Goal: Obtain resource: Obtain resource

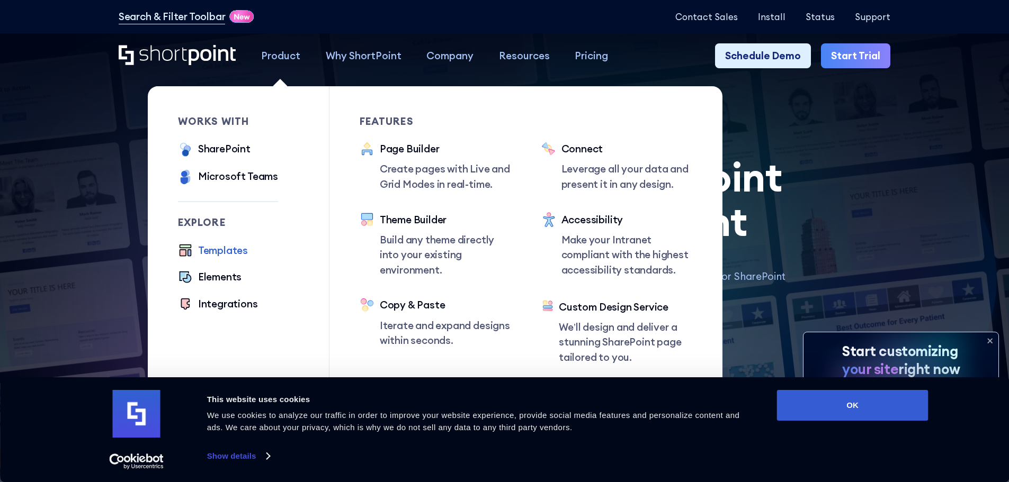
click at [219, 257] on div "Templates" at bounding box center [223, 250] width 50 height 15
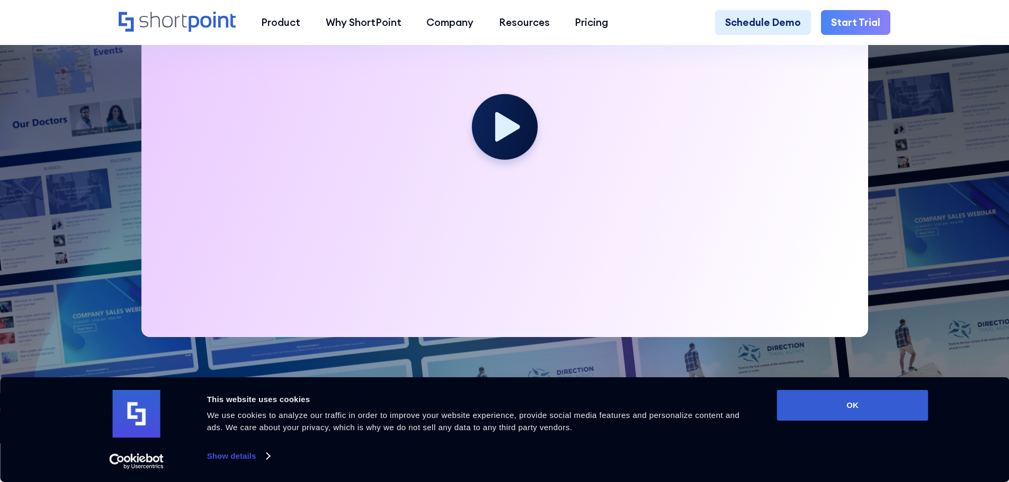
scroll to position [794, 0]
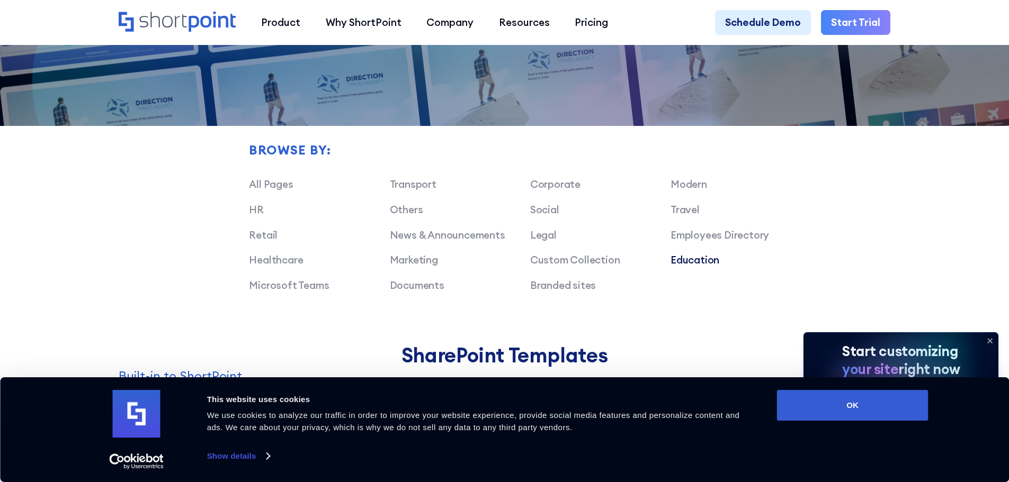
click at [705, 265] on link "Education" at bounding box center [694, 260] width 49 height 13
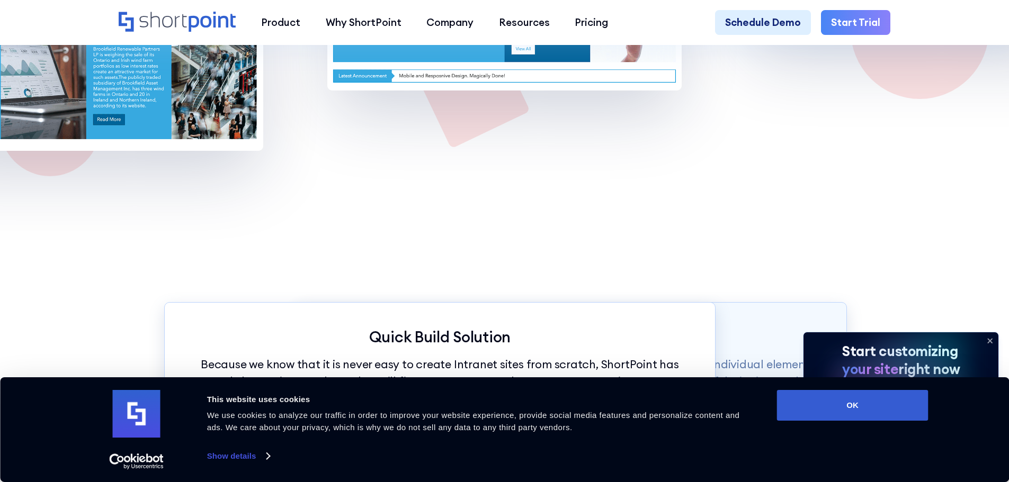
scroll to position [2489, 0]
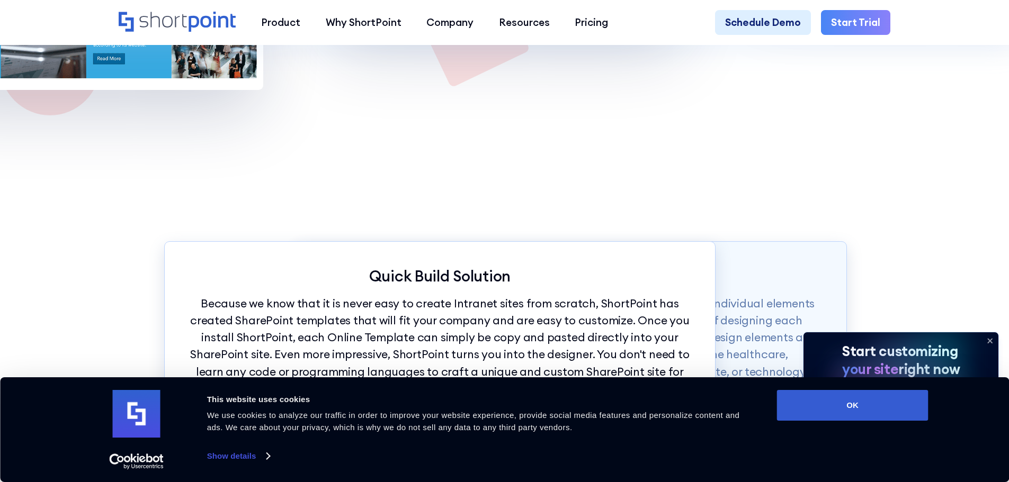
click at [993, 340] on icon at bounding box center [989, 341] width 17 height 17
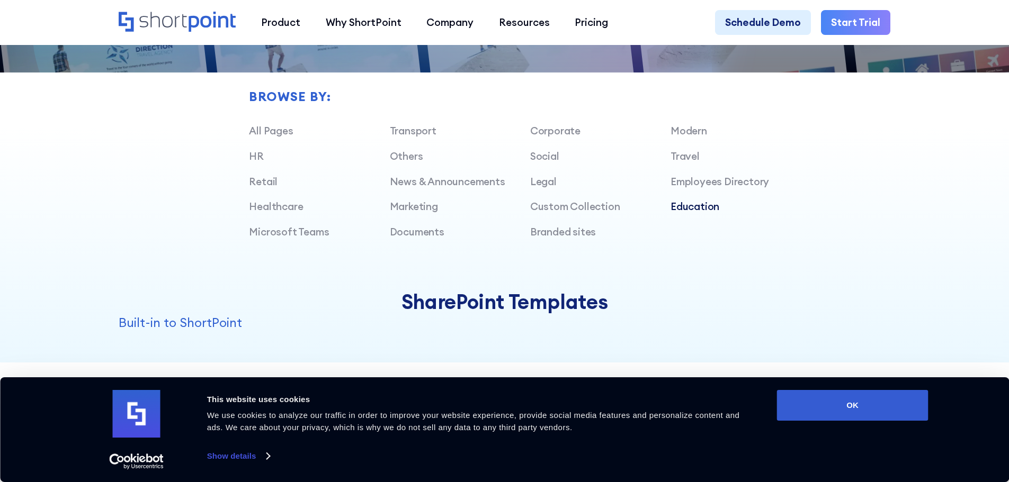
scroll to position [847, 0]
click at [257, 138] on link "All Pages" at bounding box center [271, 131] width 44 height 13
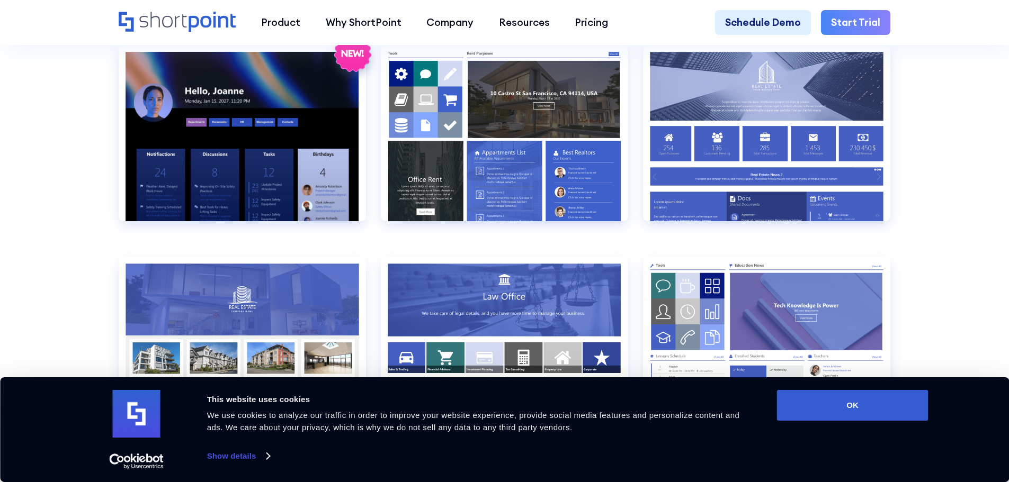
scroll to position [1165, 0]
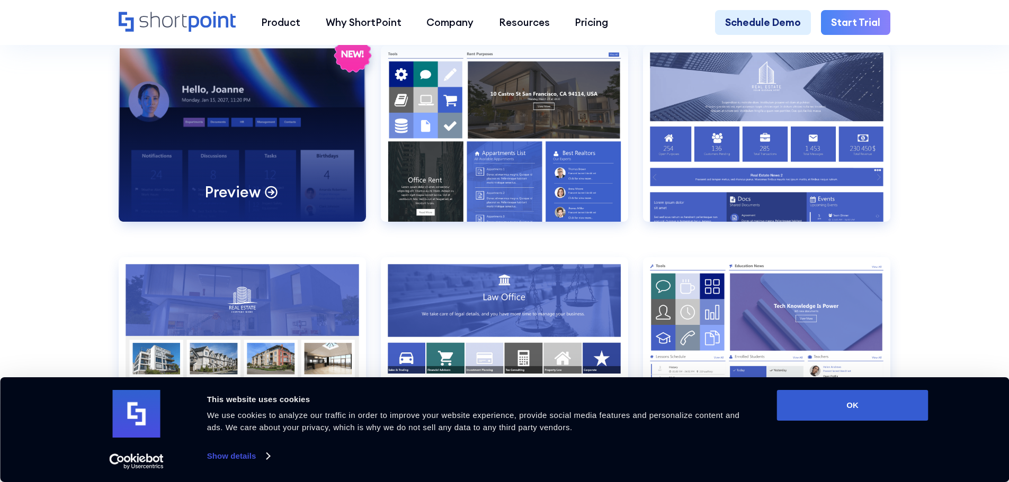
click at [152, 179] on div "Preview" at bounding box center [242, 134] width 247 height 176
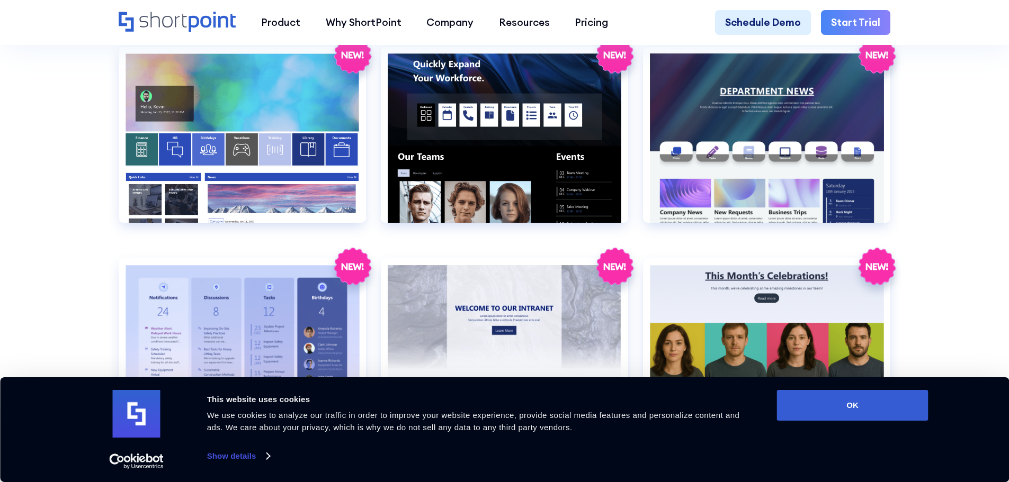
scroll to position [2012, 0]
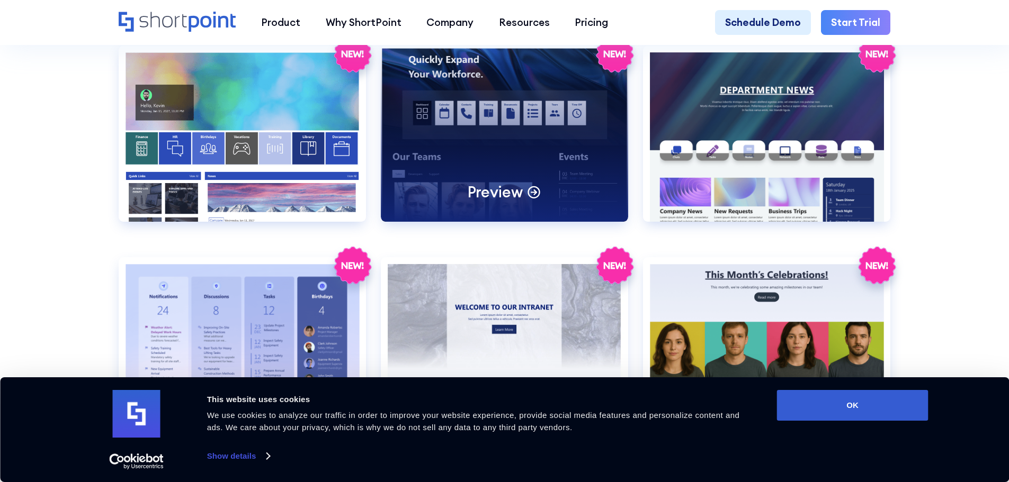
click at [474, 202] on p "Preview" at bounding box center [495, 192] width 55 height 20
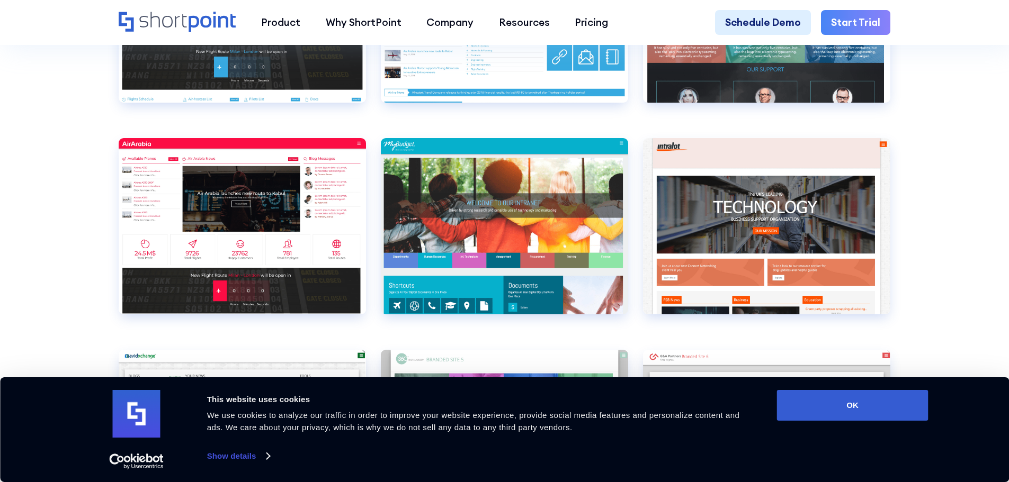
scroll to position [3918, 0]
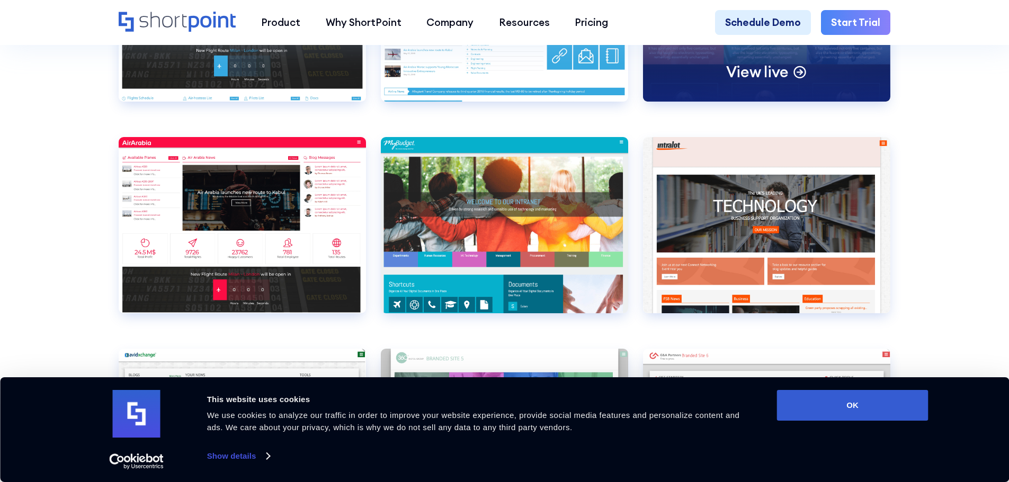
click at [769, 82] on p "View live" at bounding box center [757, 72] width 62 height 20
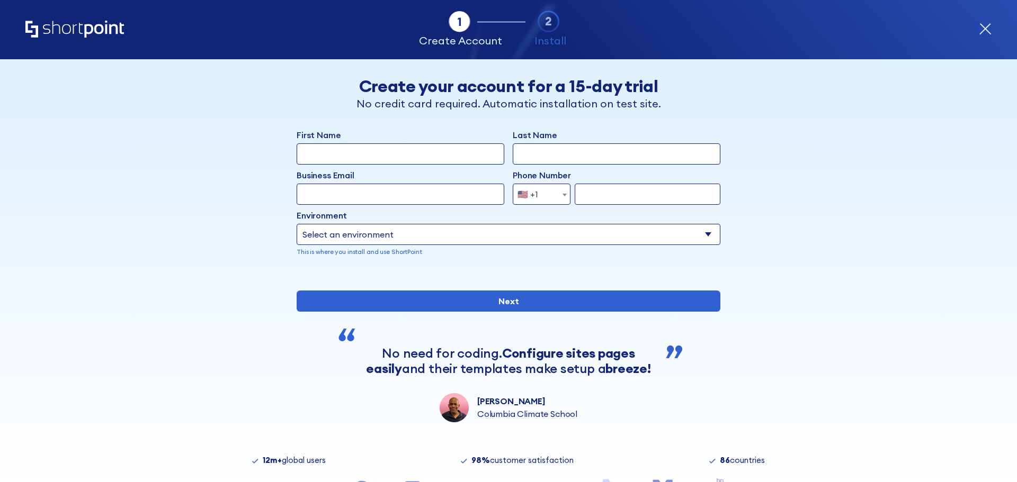
click at [554, 201] on span "🇺🇸 +1" at bounding box center [542, 194] width 58 height 21
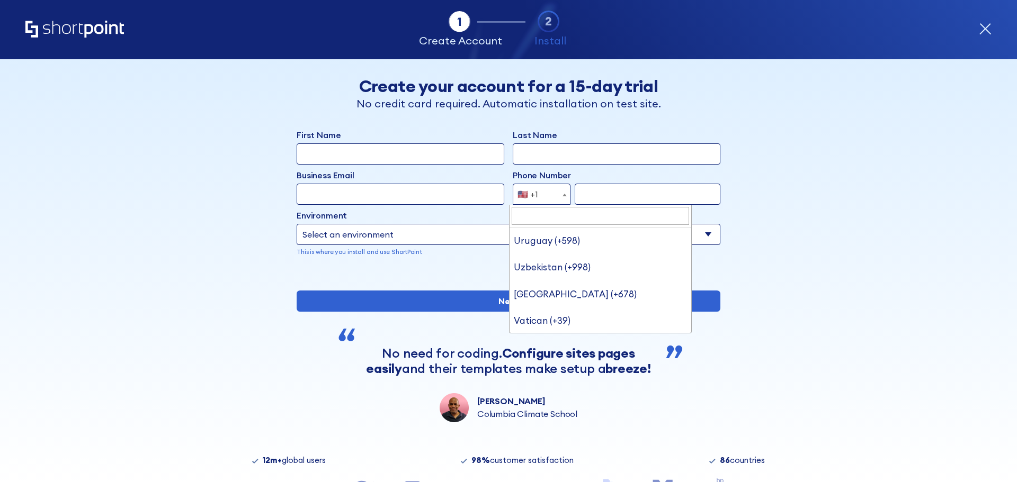
scroll to position [5914, 0]
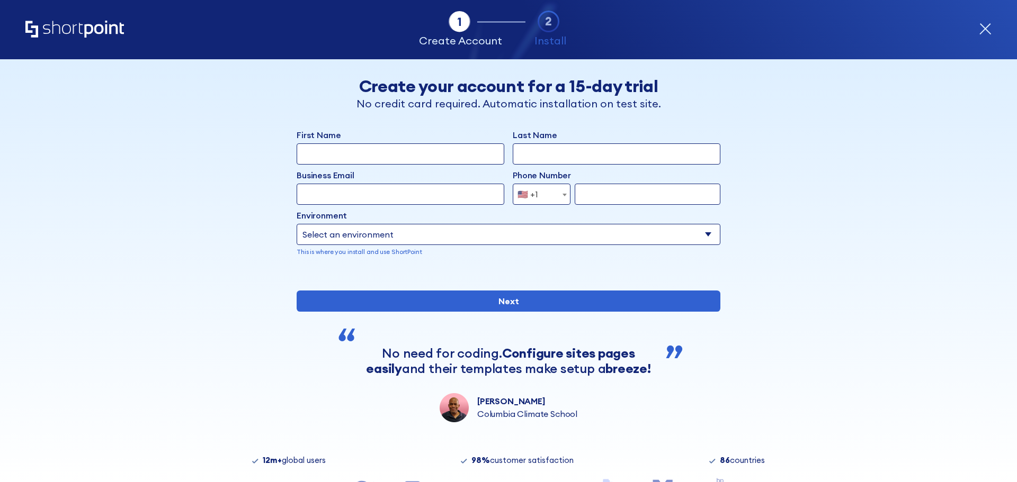
click at [824, 179] on div "Back Back Create your account for a 15-day trial No credit card required. Autom…" at bounding box center [508, 240] width 648 height 363
